Goal: Complete application form

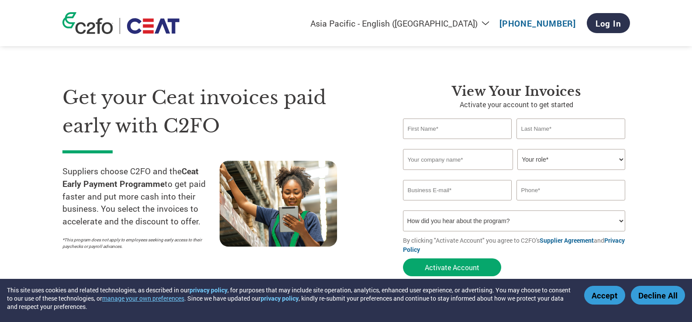
select select "en-IN"
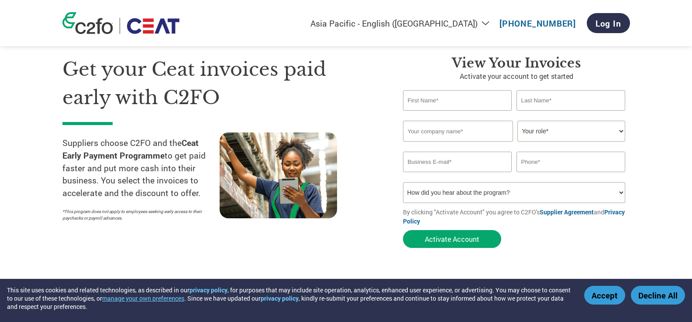
scroll to position [44, 0]
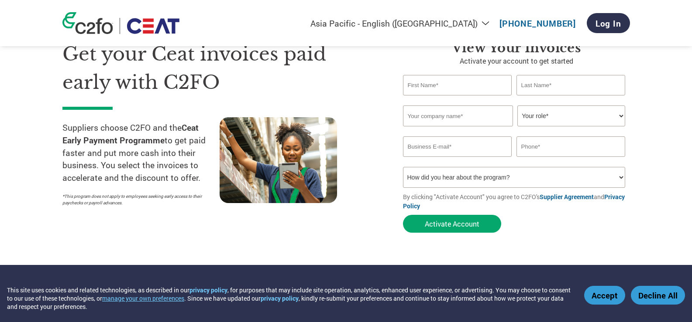
click at [444, 85] on input "text" at bounding box center [457, 85] width 109 height 21
type input "KUNAL"
type input "OSWAL"
type input "KRISLL EXPRESS PVT LTD"
click at [604, 117] on select "Your role* CFO Controller Credit Manager Finance Director Treasurer CEO Preside…" at bounding box center [571, 116] width 108 height 21
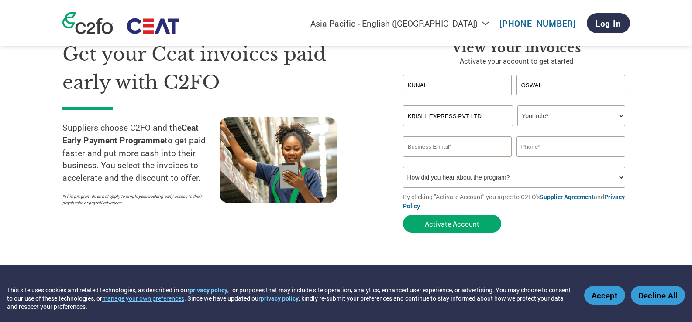
select select "CEO"
click at [517, 106] on select "Your role* CFO Controller Credit Manager Finance Director Treasurer CEO Preside…" at bounding box center [571, 116] width 108 height 21
click at [435, 144] on input "email" at bounding box center [457, 147] width 109 height 21
type input "[EMAIL_ADDRESS][DOMAIN_NAME]"
click at [565, 144] on input "text" at bounding box center [570, 147] width 109 height 21
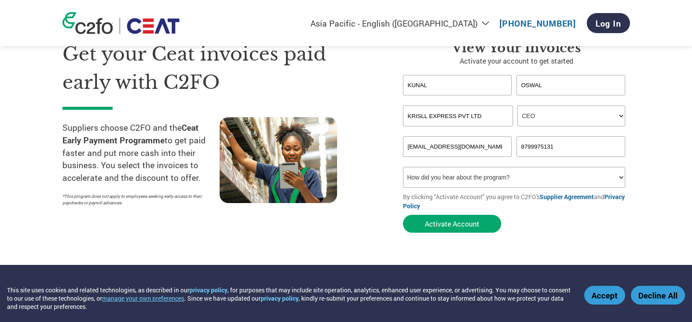
type input "8799975131"
click at [523, 182] on select "How did you hear about the program? Received a letter Email Social Media Online…" at bounding box center [514, 177] width 223 height 21
select select "Email"
click at [403, 167] on select "How did you hear about the program? Received a letter Email Social Media Online…" at bounding box center [514, 177] width 223 height 21
click at [451, 221] on button "Activate Account" at bounding box center [452, 224] width 98 height 18
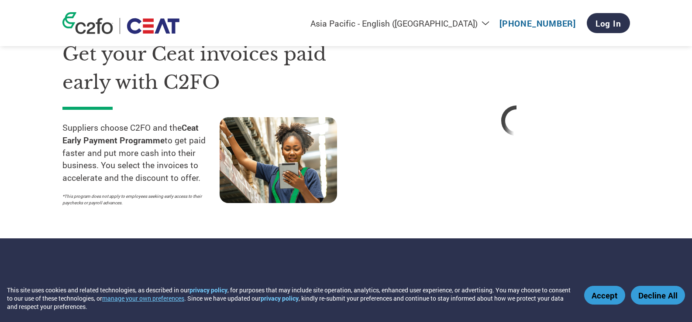
select select "en-IN"
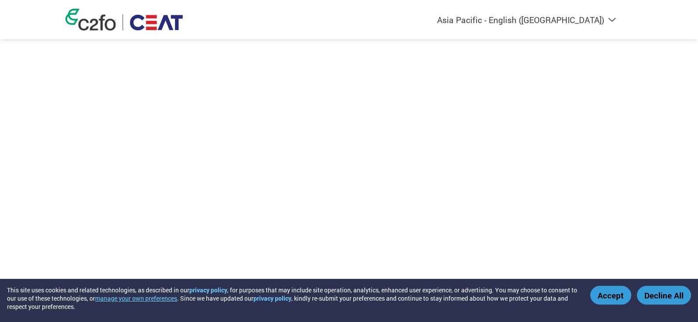
select select "en-IN"
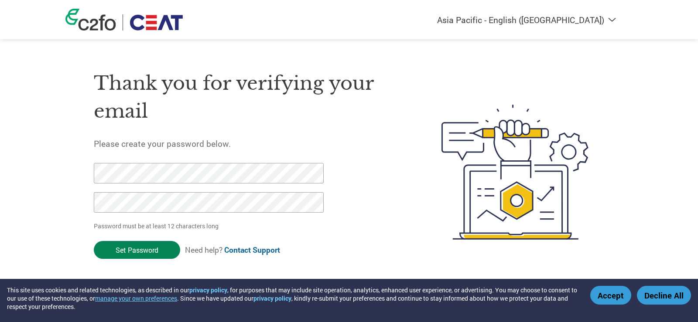
click at [158, 248] on input "Set Password" at bounding box center [137, 250] width 86 height 18
